Goal: Information Seeking & Learning: Learn about a topic

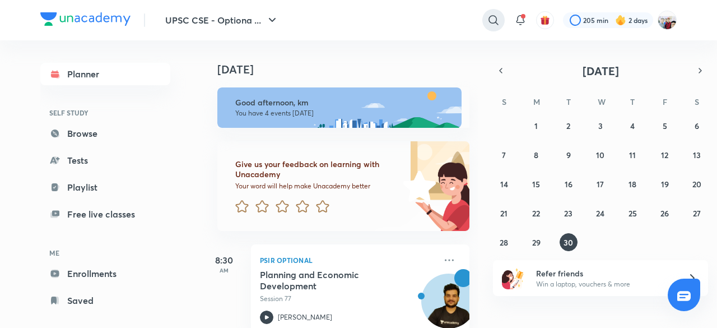
click at [493, 18] on icon at bounding box center [493, 19] width 13 height 13
click at [493, 18] on div "​" at bounding box center [402, 20] width 206 height 27
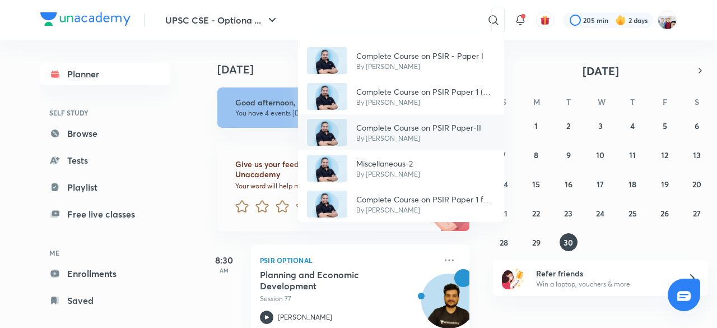
click at [465, 118] on div "Complete Course on PSIR Paper-II By [PERSON_NAME]" at bounding box center [401, 132] width 206 height 36
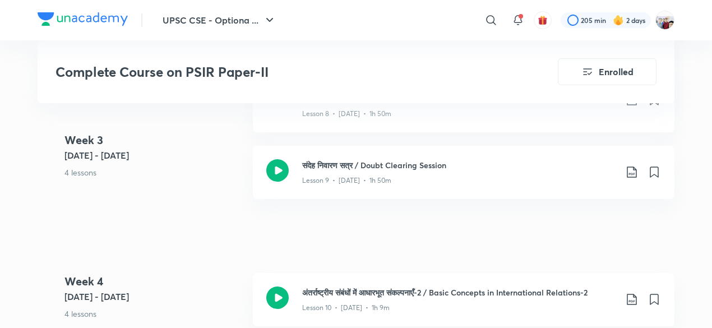
scroll to position [1054, 0]
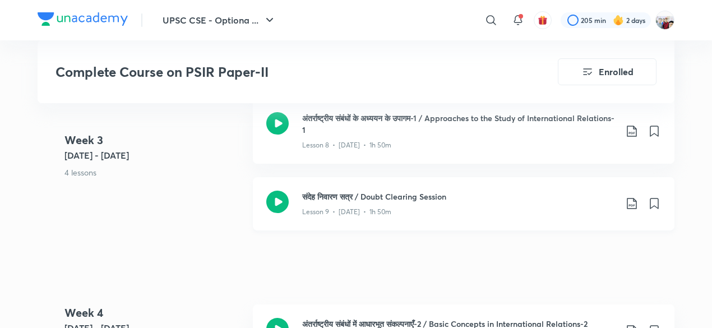
click at [447, 197] on h3 "संदेह निवारण सत्र / Doubt Clearing Session" at bounding box center [459, 197] width 314 height 12
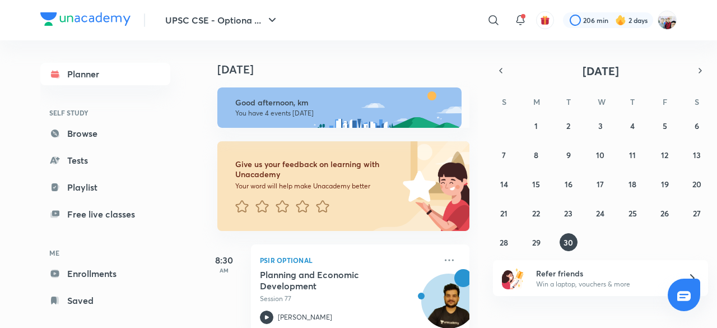
click at [504, 14] on div "​ 206 min 2 days" at bounding box center [488, 20] width 378 height 27
click at [492, 16] on icon at bounding box center [494, 20] width 10 height 10
click at [492, 16] on input "text" at bounding box center [417, 20] width 176 height 30
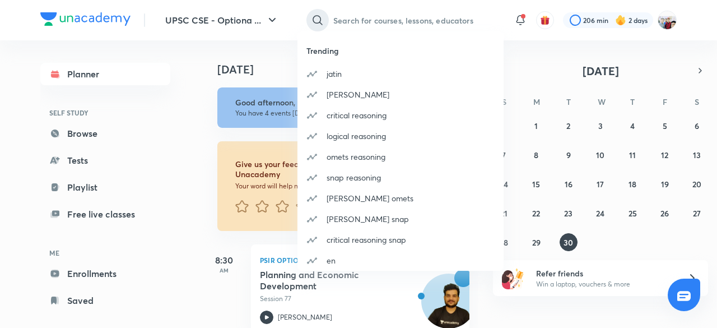
click at [492, 16] on div "​ Trending [PERSON_NAME] maths critical reasoning logical reasoning omets reaso…" at bounding box center [402, 20] width 206 height 27
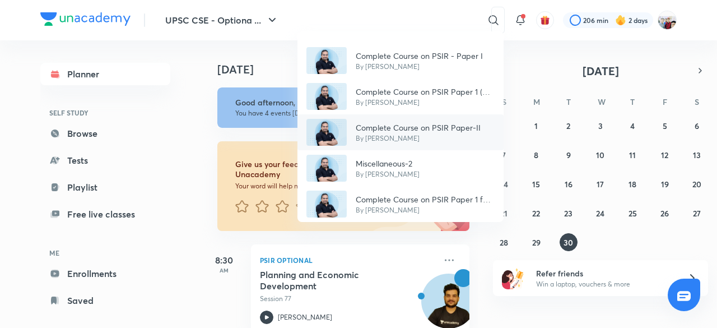
click at [423, 128] on p "Complete Course on PSIR Paper-II" at bounding box center [418, 128] width 125 height 12
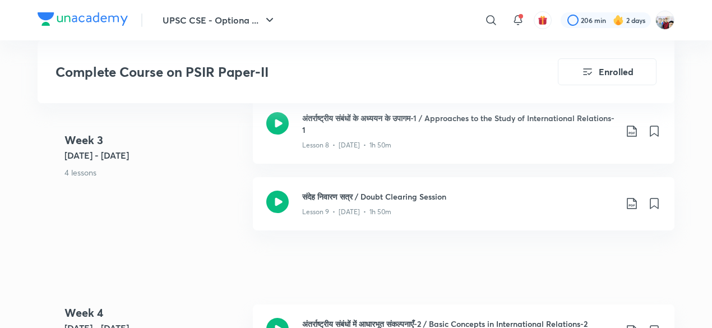
scroll to position [1054, 0]
click at [392, 182] on div "संदेह निवारण सत्र / Doubt Clearing Session Lesson 9 • [DATE] • 1h 50m" at bounding box center [463, 203] width 421 height 53
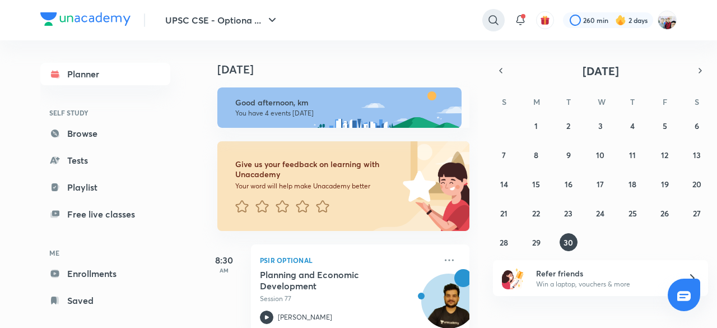
click at [493, 20] on icon at bounding box center [493, 19] width 13 height 13
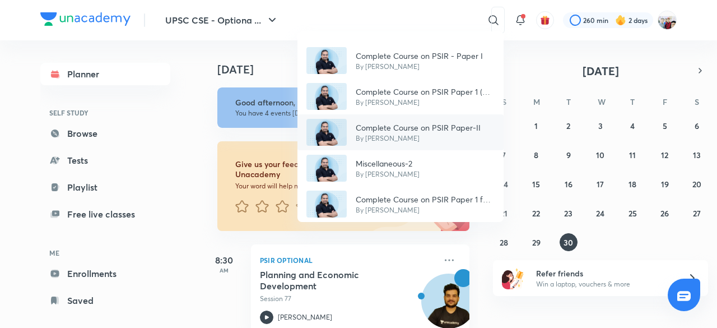
click at [423, 123] on p "Complete Course on PSIR Paper-II" at bounding box center [418, 128] width 125 height 12
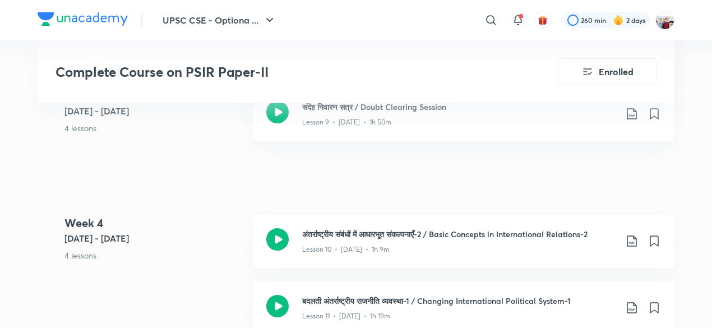
scroll to position [1166, 0]
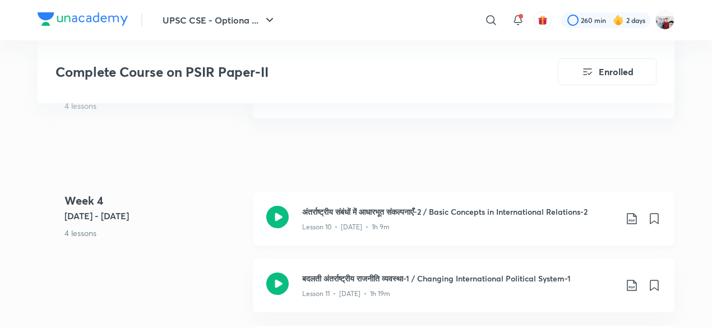
click at [416, 218] on div "Lesson 10 • Jul 10 • 1h 9m" at bounding box center [459, 224] width 314 height 15
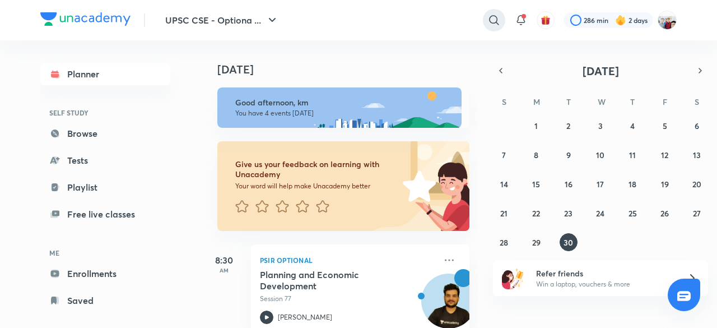
click at [494, 18] on icon at bounding box center [494, 19] width 13 height 13
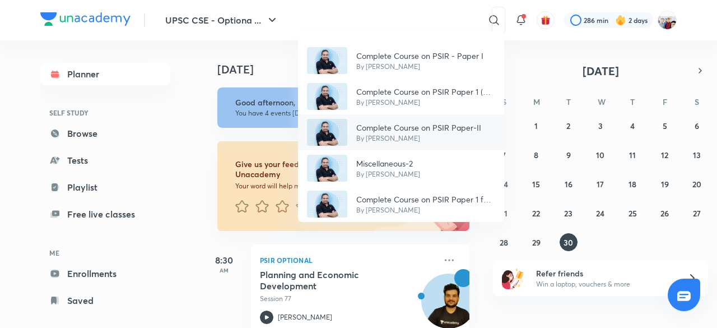
click at [460, 120] on div "Complete Course on PSIR Paper-II By [PERSON_NAME]" at bounding box center [401, 132] width 206 height 36
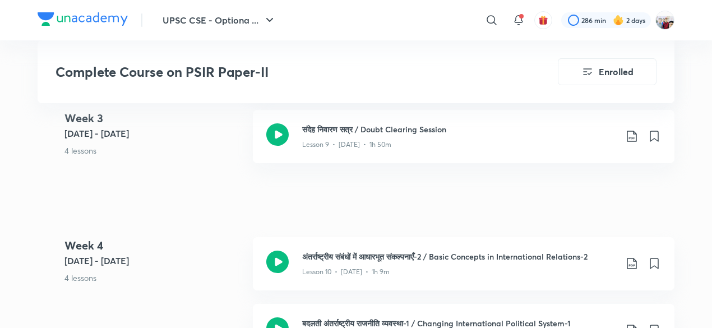
scroll to position [1188, 0]
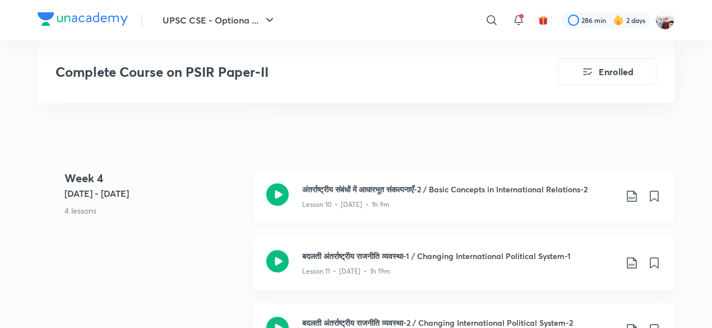
click at [415, 187] on h3 "अंतर्राष्ट्रीय संबंधों में आधारभूत संकल्पनाएँ-2 / Basic Concepts in Internation…" at bounding box center [459, 189] width 314 height 12
